Goal: Obtain resource: Download file/media

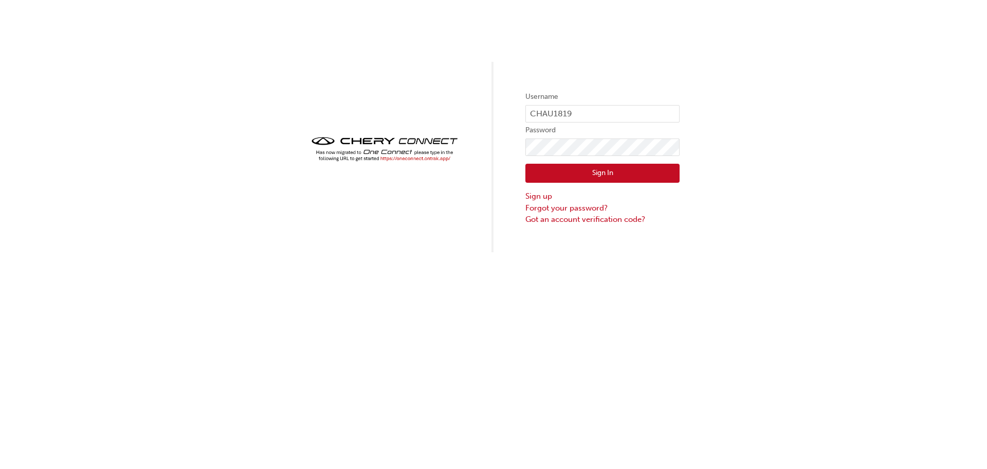
click at [638, 166] on button "Sign In" at bounding box center [603, 174] width 154 height 20
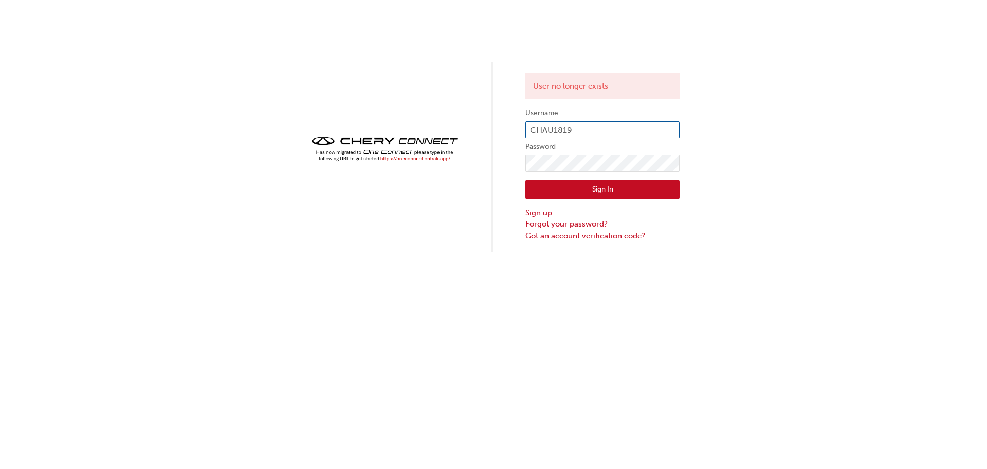
click at [572, 130] on input "CHAU1819" at bounding box center [603, 129] width 154 height 17
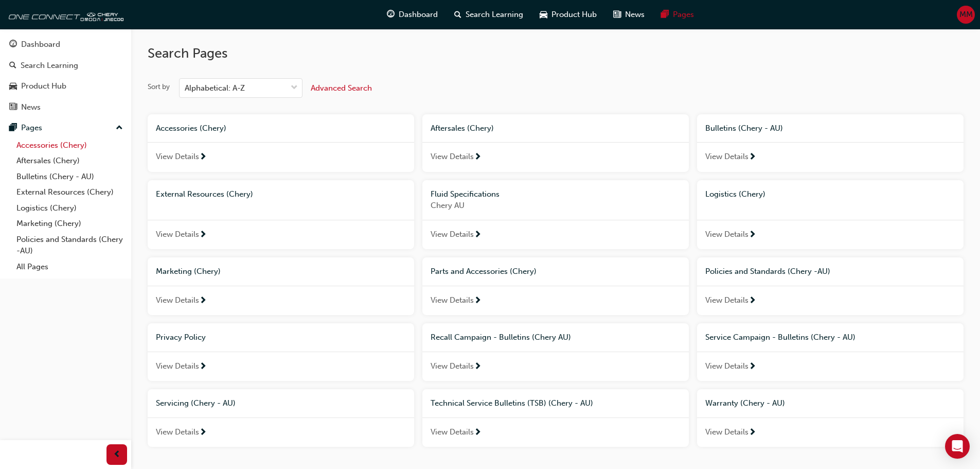
click at [50, 149] on link "Accessories (Chery)" at bounding box center [69, 145] width 115 height 16
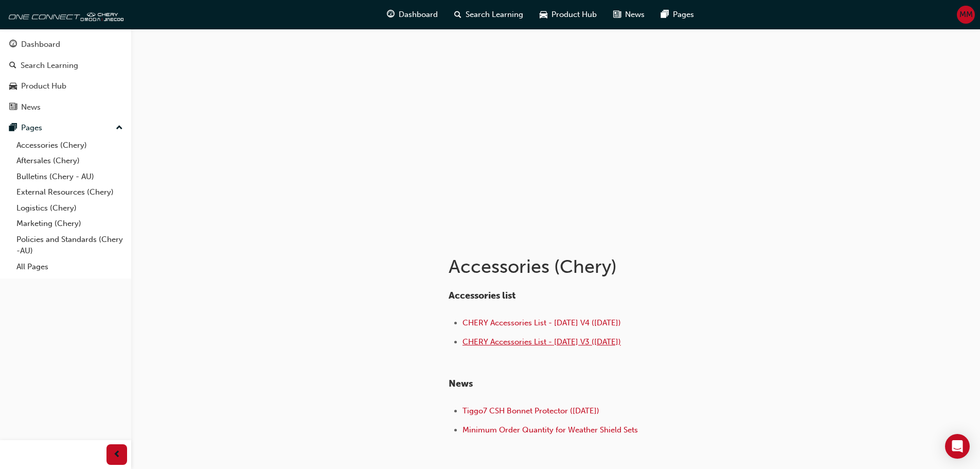
click at [587, 340] on span "CHERY Accessories List - [DATE] V3 ([DATE])" at bounding box center [541, 341] width 158 height 9
